Goal: Information Seeking & Learning: Learn about a topic

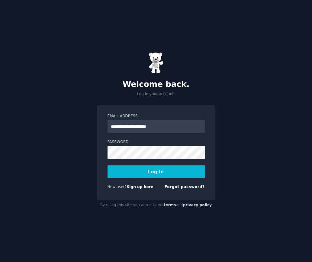
type input "**********"
click at [156, 176] on button "Log In" at bounding box center [156, 172] width 97 height 13
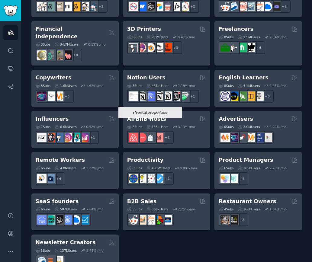
scroll to position [424, 0]
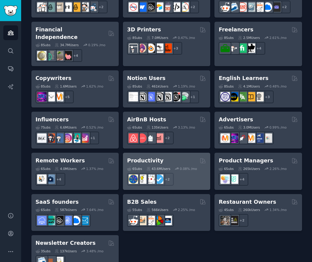
click at [155, 157] on h2 "Productivity" at bounding box center [145, 161] width 36 height 8
click at [176, 157] on div "Productivity" at bounding box center [166, 161] width 79 height 8
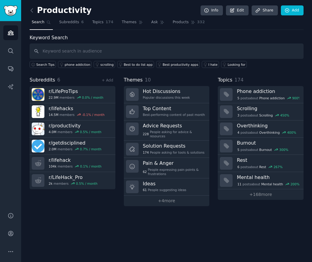
click at [123, 51] on input "text" at bounding box center [167, 51] width 274 height 15
type input "Apple"
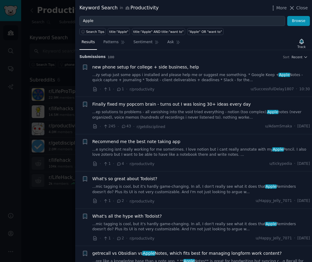
click at [61, 10] on div at bounding box center [156, 131] width 312 height 262
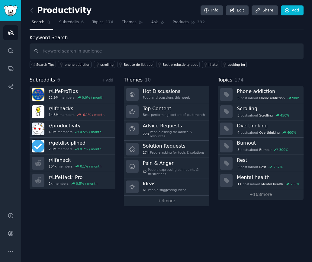
click at [67, 210] on div "Productivity Info Edit Share Add Search Subreddits 6 Topics 174 Themes Ask Prod…" at bounding box center [166, 131] width 291 height 262
